Goal: Task Accomplishment & Management: Manage account settings

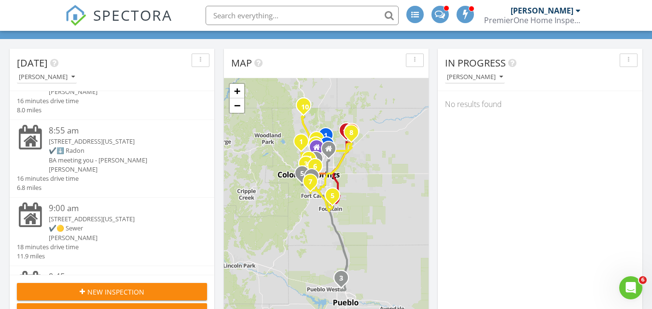
scroll to position [145, 0]
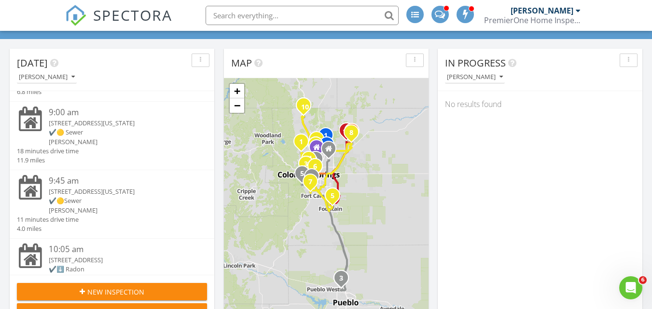
click at [82, 137] on div "✔️🟡 Sewer" at bounding box center [120, 132] width 143 height 9
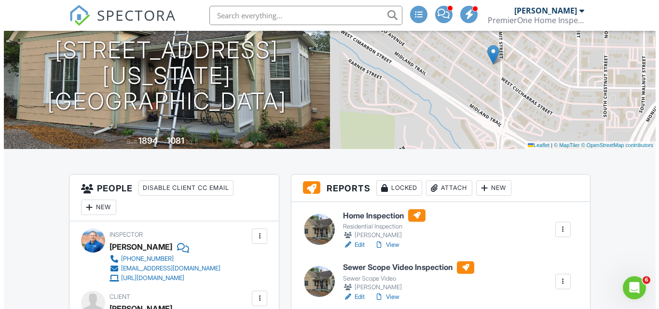
scroll to position [193, 0]
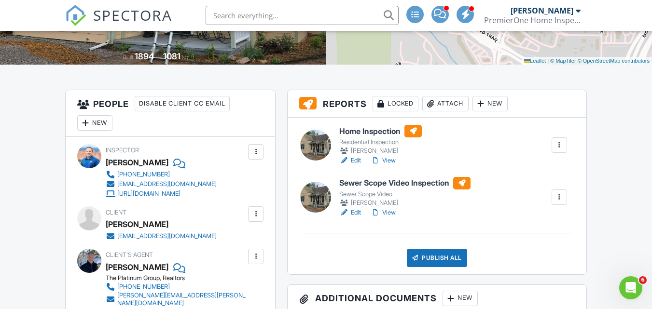
click at [557, 195] on div at bounding box center [559, 197] width 10 height 10
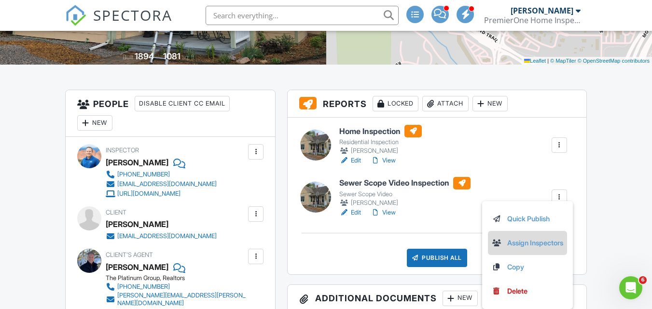
click at [551, 243] on link "Assign Inspectors" at bounding box center [527, 243] width 71 height 11
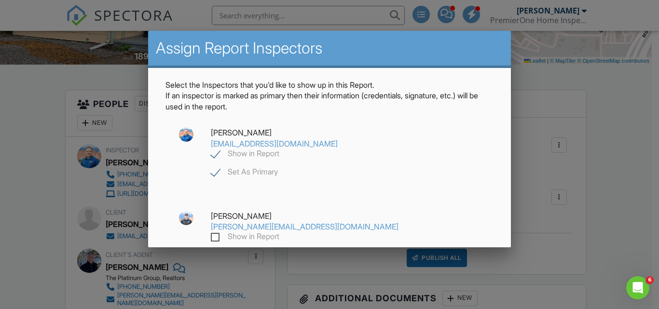
click at [279, 149] on label "Show in Report" at bounding box center [245, 155] width 68 height 12
checkbox input "false"
click at [279, 232] on label "Show in Report" at bounding box center [245, 238] width 68 height 12
checkbox input "true"
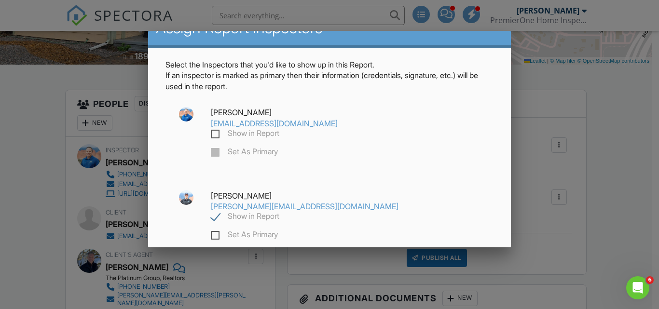
scroll to position [50, 0]
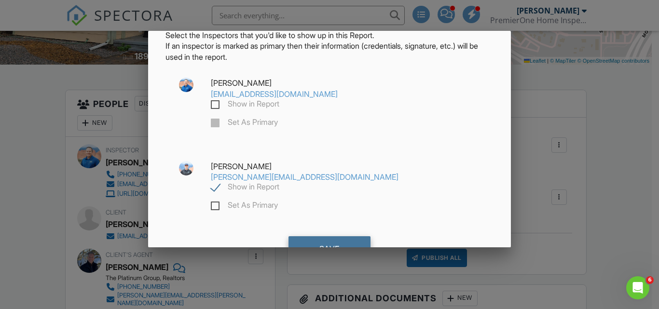
click at [324, 236] on div "Save" at bounding box center [329, 249] width 82 height 26
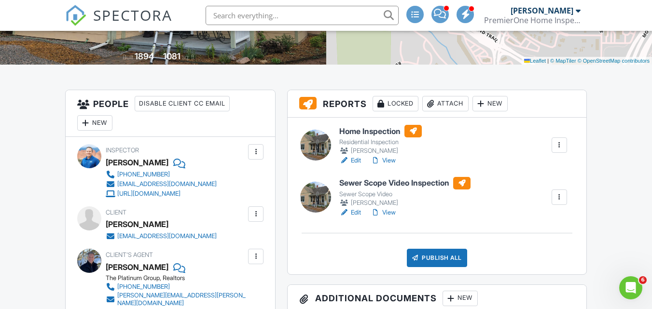
click at [352, 211] on link "Edit" at bounding box center [350, 213] width 22 height 10
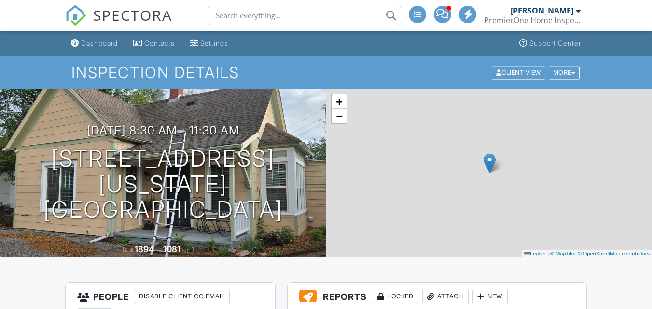
scroll to position [193, 0]
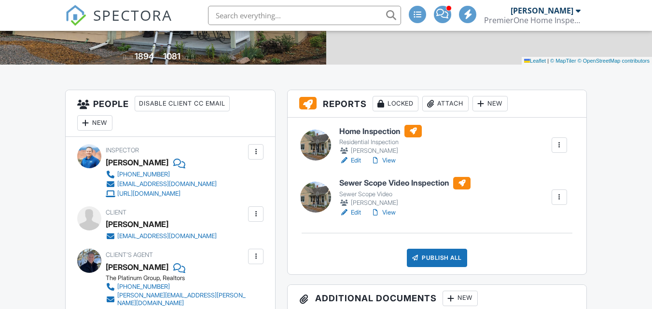
click at [559, 196] on div at bounding box center [559, 197] width 10 height 10
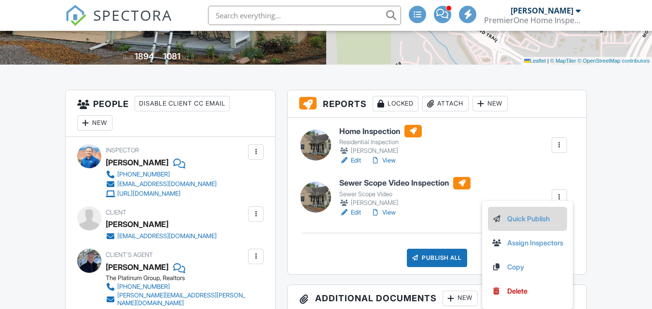
click at [538, 219] on link "Quick Publish" at bounding box center [527, 219] width 71 height 11
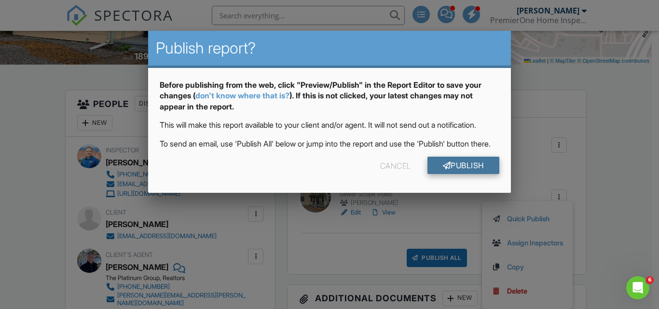
scroll to position [0, 0]
click at [470, 174] on link "Publish" at bounding box center [463, 165] width 72 height 17
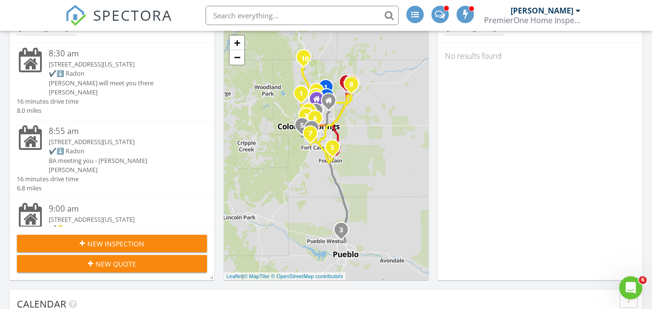
scroll to position [193, 0]
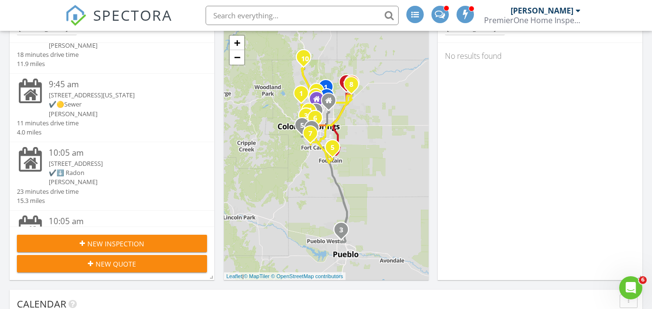
click at [87, 119] on div "[PERSON_NAME]" at bounding box center [120, 113] width 143 height 9
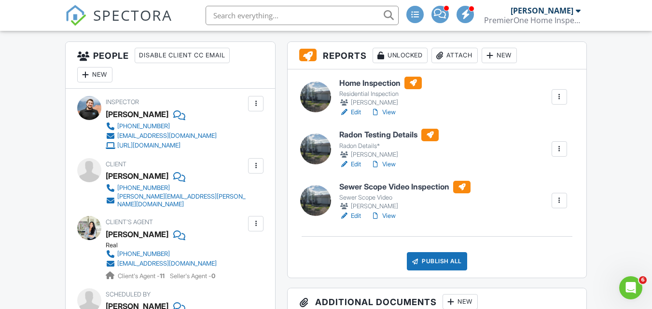
click at [559, 201] on div at bounding box center [559, 201] width 10 height 10
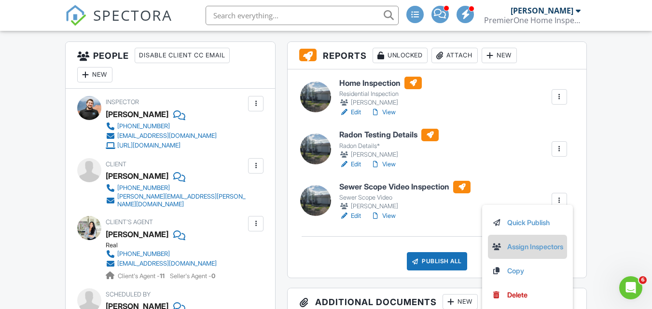
click at [528, 247] on link "Assign Inspectors" at bounding box center [527, 247] width 71 height 11
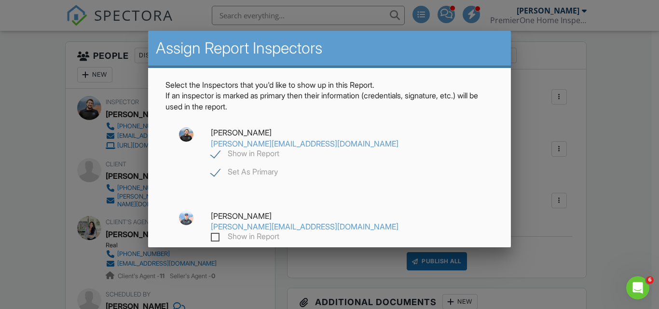
click at [279, 149] on label "Show in Report" at bounding box center [245, 155] width 68 height 12
checkbox input "false"
click at [279, 232] on label "Show in Report" at bounding box center [245, 238] width 68 height 12
checkbox input "true"
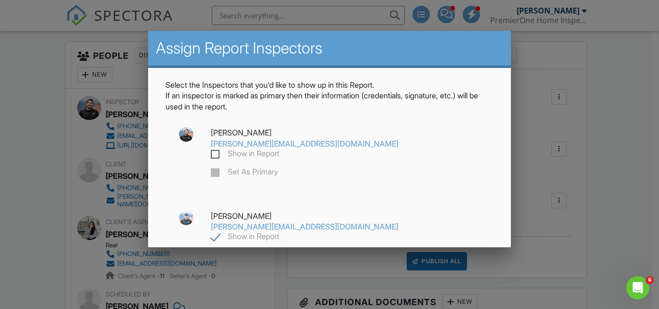
scroll to position [48, 0]
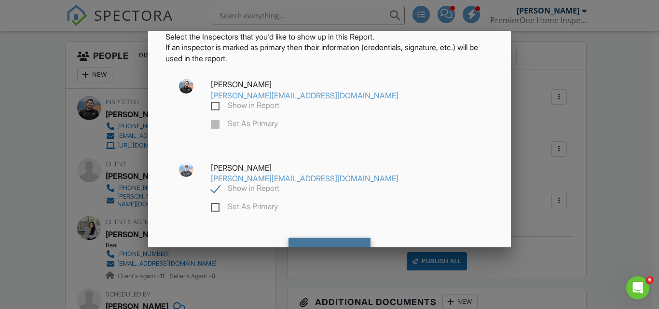
click at [326, 238] on div "Save" at bounding box center [329, 251] width 82 height 26
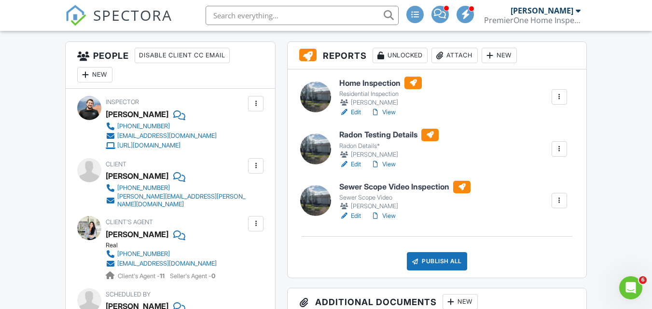
click at [353, 217] on link "Edit" at bounding box center [350, 216] width 22 height 10
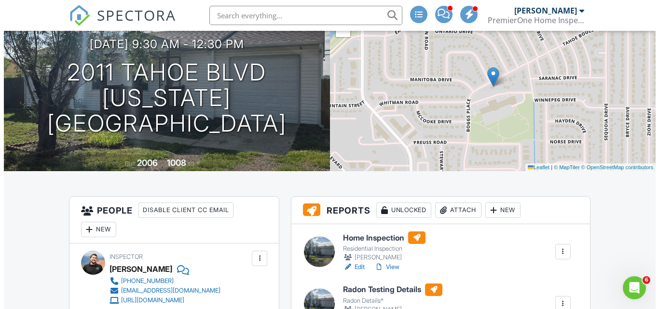
scroll to position [241, 0]
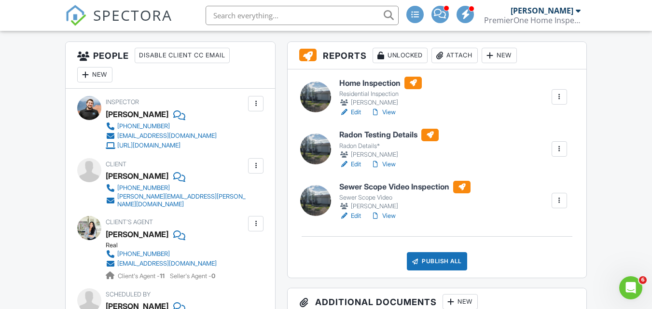
click at [560, 201] on div at bounding box center [559, 201] width 10 height 10
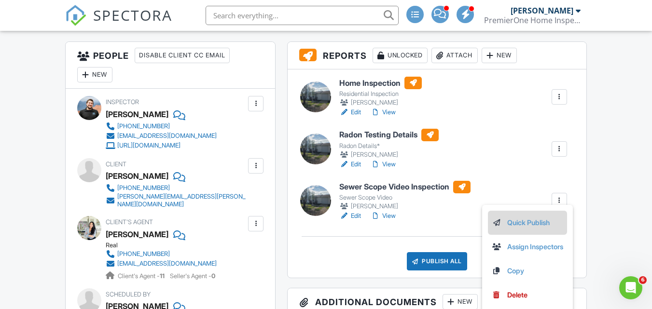
click at [529, 223] on link "Quick Publish" at bounding box center [527, 223] width 71 height 11
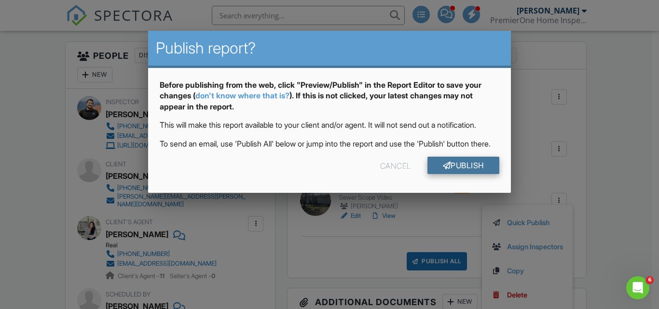
click at [476, 174] on link "Publish" at bounding box center [463, 165] width 72 height 17
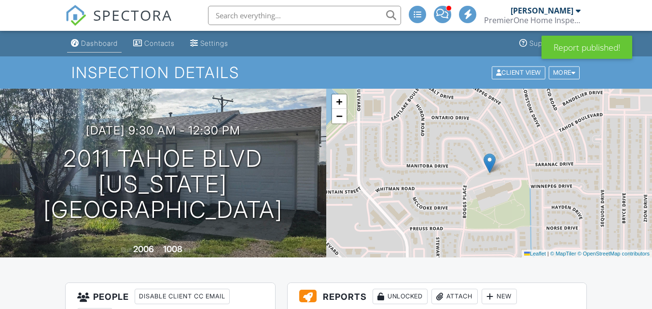
click at [98, 42] on div "Dashboard" at bounding box center [99, 43] width 37 height 8
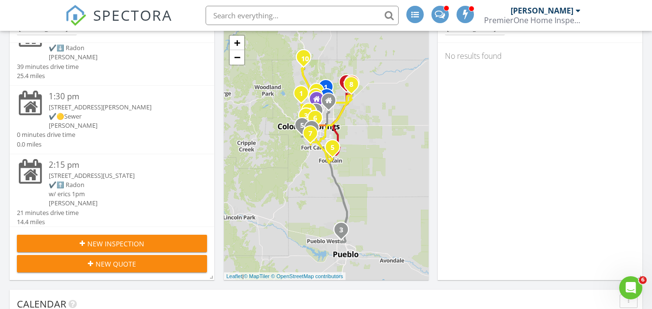
scroll to position [627, 0]
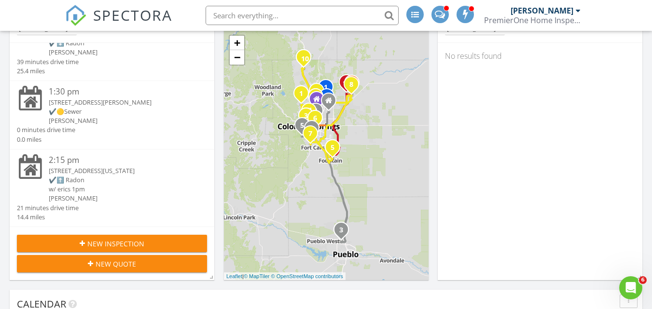
click at [116, 116] on div "✔️🟡Sewer" at bounding box center [120, 111] width 143 height 9
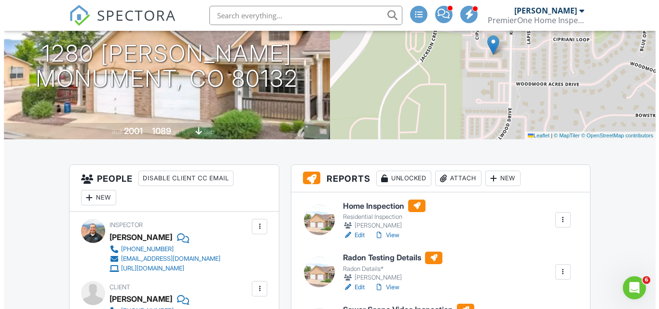
scroll to position [193, 0]
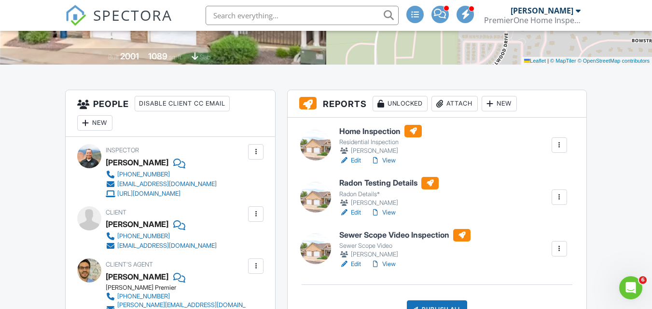
click at [562, 248] on div at bounding box center [559, 249] width 10 height 10
click at [532, 298] on link "Assign Inspectors" at bounding box center [527, 295] width 71 height 11
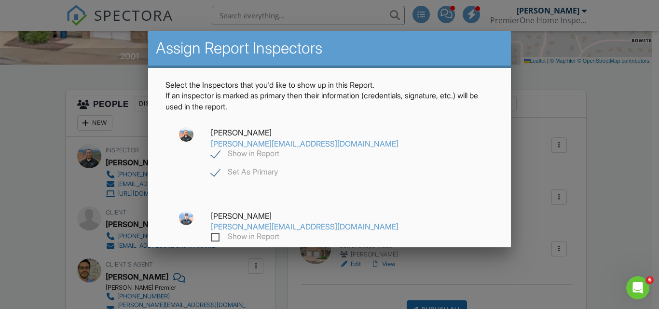
click at [279, 149] on label "Show in Report" at bounding box center [245, 155] width 68 height 12
checkbox input "false"
click at [279, 232] on label "Show in Report" at bounding box center [245, 238] width 68 height 12
checkbox input "true"
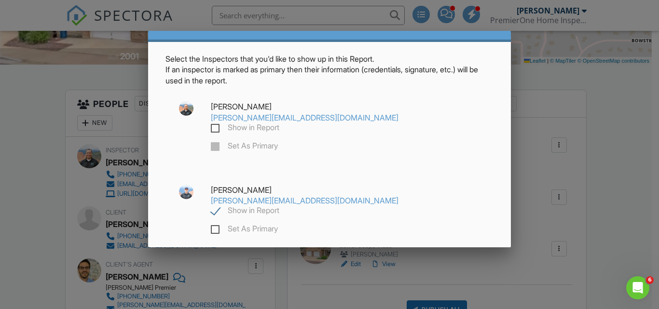
scroll to position [50, 0]
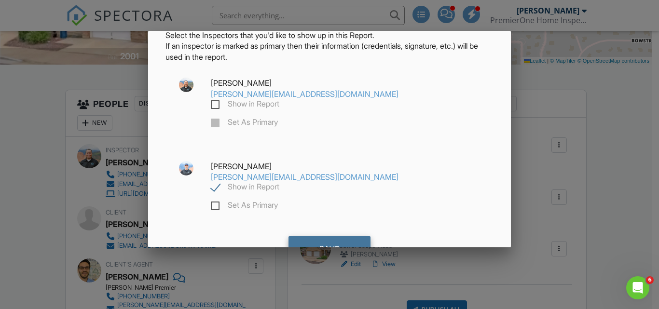
click at [329, 236] on div "Save" at bounding box center [329, 249] width 82 height 26
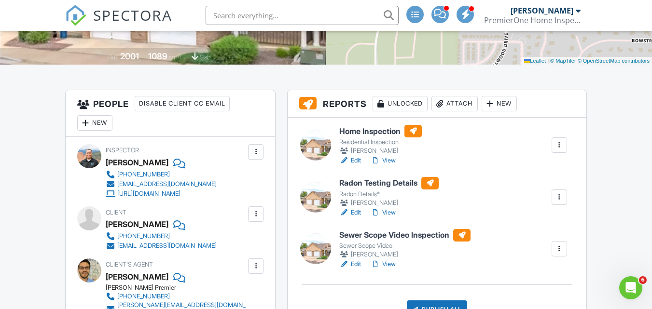
click at [353, 265] on link "Edit" at bounding box center [350, 264] width 22 height 10
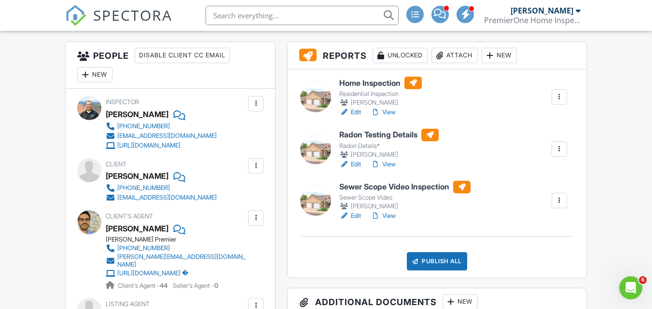
click at [559, 200] on div at bounding box center [559, 201] width 10 height 10
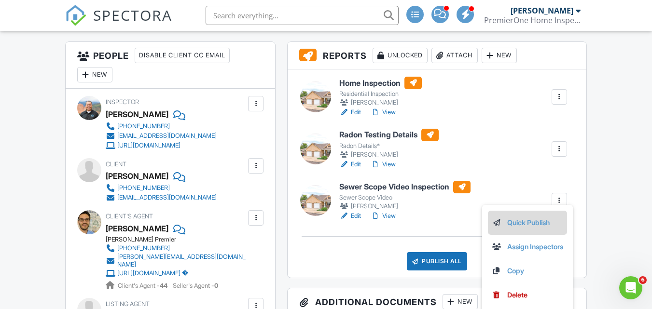
click at [537, 223] on link "Quick Publish" at bounding box center [527, 223] width 71 height 11
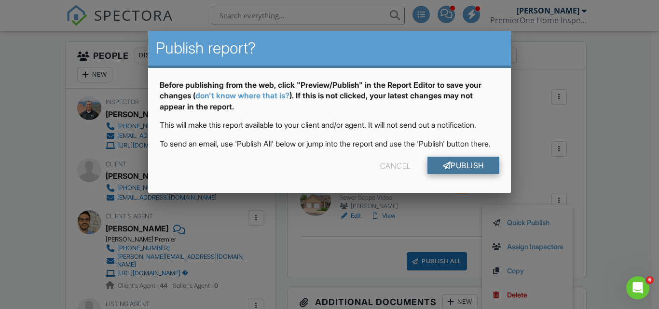
click at [470, 174] on link "Publish" at bounding box center [463, 165] width 72 height 17
